Goal: Navigation & Orientation: Find specific page/section

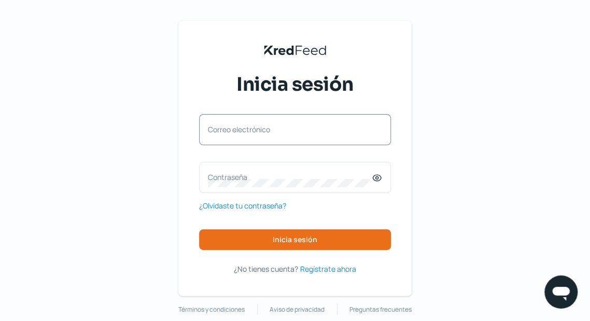
click at [291, 127] on label "Correo electrónico" at bounding box center [290, 130] width 164 height 10
click at [291, 130] on input "Correo electrónico" at bounding box center [295, 134] width 174 height 9
type input "[EMAIL_ADDRESS][DOMAIN_NAME]"
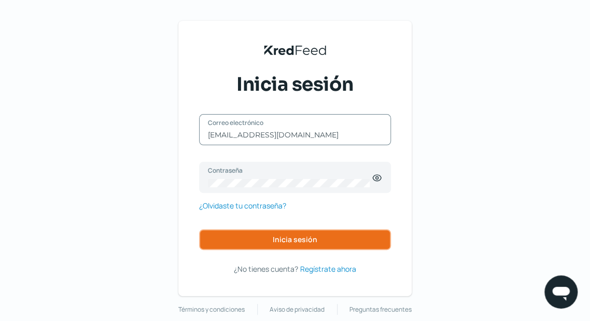
click at [297, 233] on button "Inicia sesión" at bounding box center [295, 239] width 192 height 21
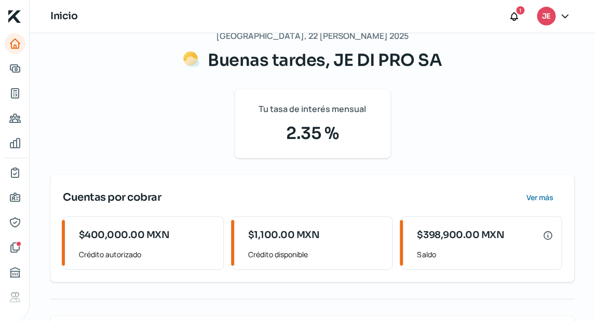
scroll to position [42, 0]
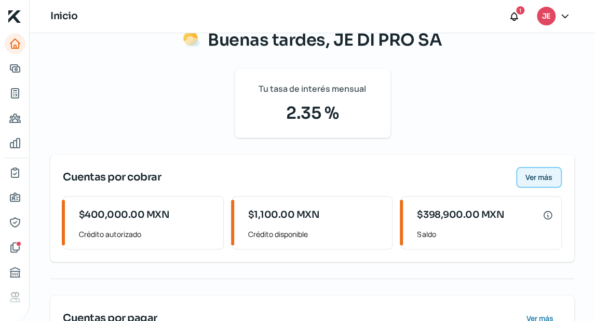
click at [538, 175] on span "Ver más" at bounding box center [538, 177] width 27 height 7
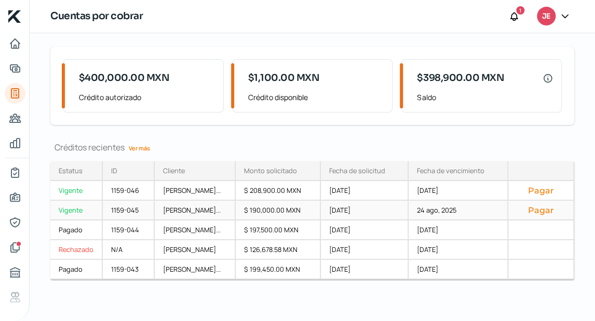
scroll to position [67, 0]
